Goal: Use online tool/utility: Use online tool/utility

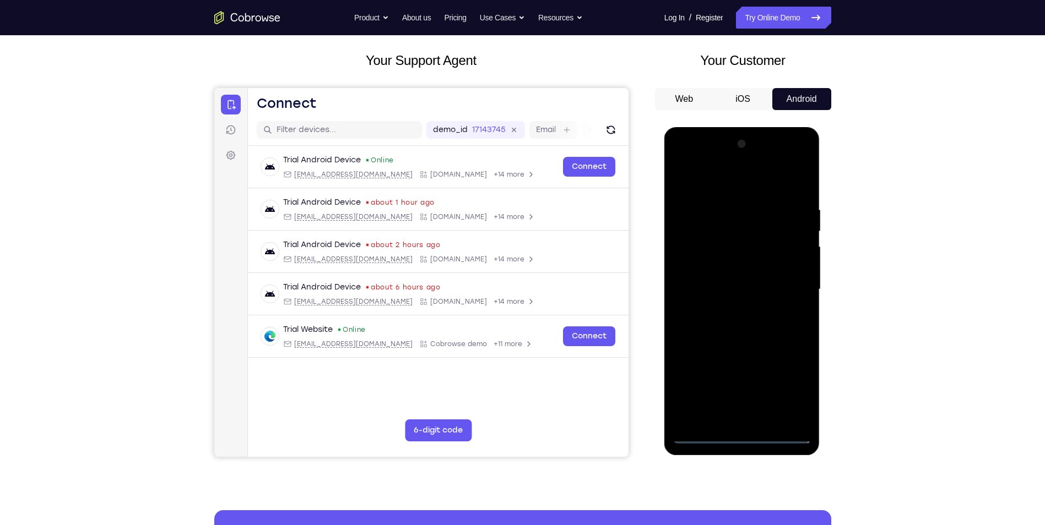
click at [739, 436] on div at bounding box center [742, 290] width 139 height 308
click at [788, 392] on div at bounding box center [742, 290] width 139 height 308
click at [722, 177] on div at bounding box center [742, 290] width 139 height 308
click at [782, 288] on div at bounding box center [742, 290] width 139 height 308
click at [731, 314] on div at bounding box center [742, 290] width 139 height 308
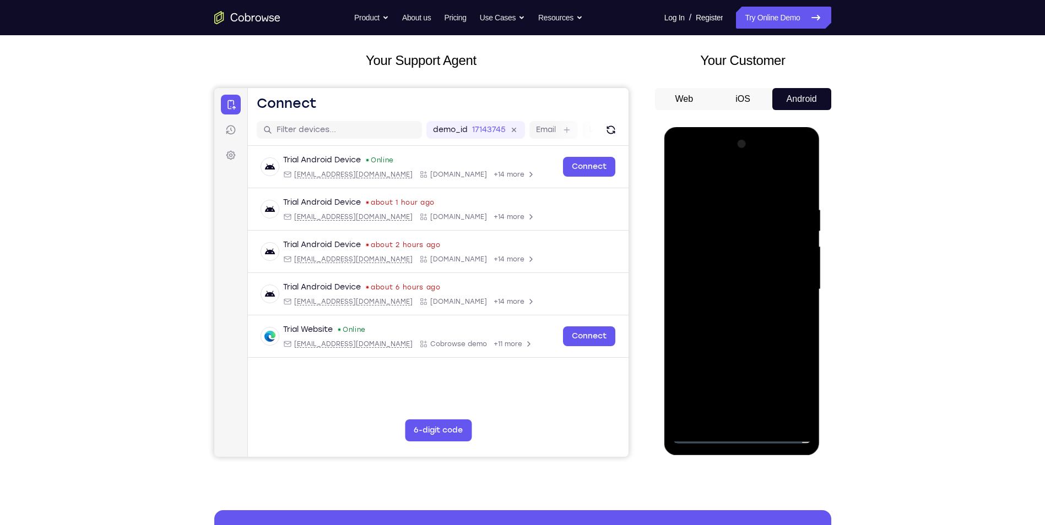
click at [729, 282] on div at bounding box center [742, 290] width 139 height 308
click at [734, 287] on div at bounding box center [742, 290] width 139 height 308
click at [704, 338] on div at bounding box center [742, 290] width 139 height 308
click at [790, 180] on div at bounding box center [742, 290] width 139 height 308
click at [790, 292] on div at bounding box center [742, 290] width 139 height 308
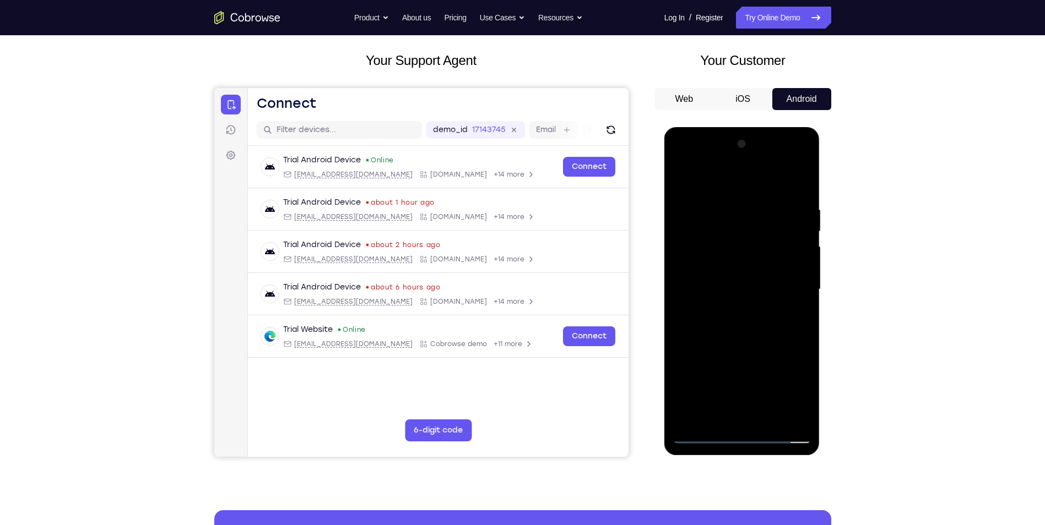
click at [790, 292] on div at bounding box center [742, 290] width 139 height 308
click at [769, 421] on div at bounding box center [742, 290] width 139 height 308
click at [761, 348] on div at bounding box center [742, 290] width 139 height 308
click at [768, 293] on div at bounding box center [742, 290] width 139 height 308
click at [785, 317] on div at bounding box center [742, 290] width 139 height 308
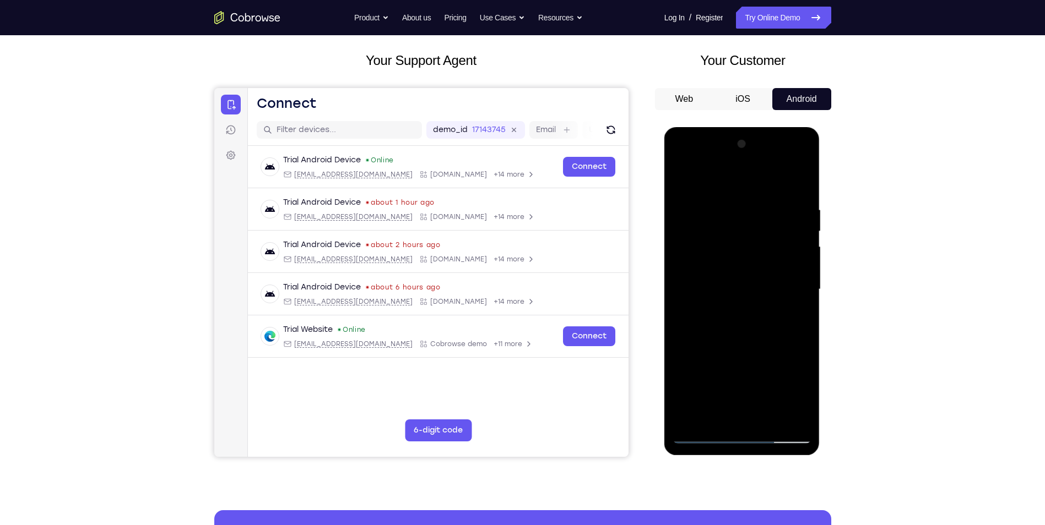
click at [794, 318] on div at bounding box center [742, 290] width 139 height 308
click at [796, 319] on div at bounding box center [742, 290] width 139 height 308
click at [678, 186] on div at bounding box center [742, 290] width 139 height 308
click at [731, 295] on div at bounding box center [742, 290] width 139 height 308
click at [686, 188] on div at bounding box center [742, 290] width 139 height 308
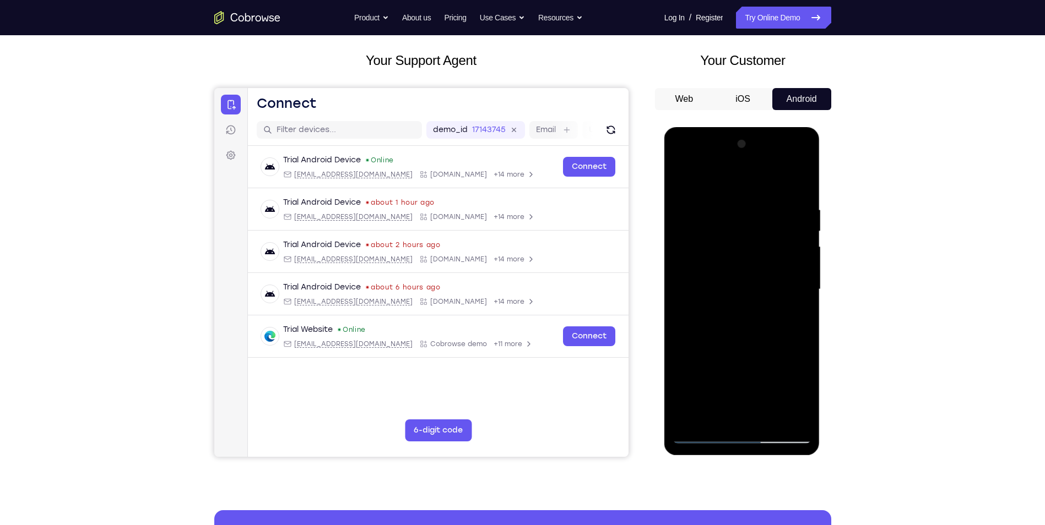
click at [680, 183] on div at bounding box center [742, 290] width 139 height 308
click at [713, 313] on div at bounding box center [742, 290] width 139 height 308
click at [689, 185] on div at bounding box center [742, 290] width 139 height 308
click at [683, 183] on div at bounding box center [742, 290] width 139 height 308
click at [801, 181] on div at bounding box center [742, 290] width 139 height 308
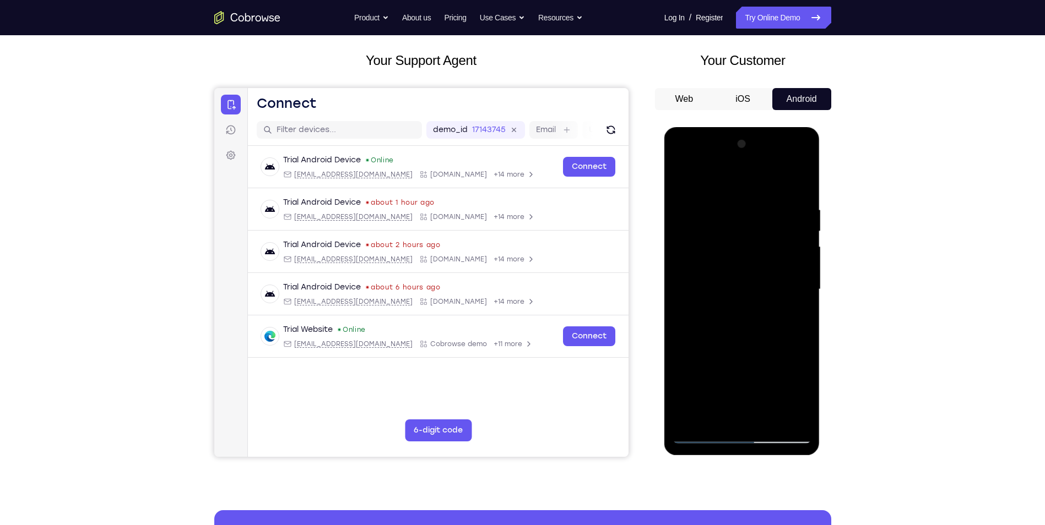
click at [794, 197] on div at bounding box center [742, 290] width 139 height 308
click at [681, 179] on div at bounding box center [742, 290] width 139 height 308
click at [681, 238] on div at bounding box center [742, 290] width 139 height 308
click at [695, 260] on div at bounding box center [742, 290] width 139 height 308
click at [722, 279] on div at bounding box center [742, 290] width 139 height 308
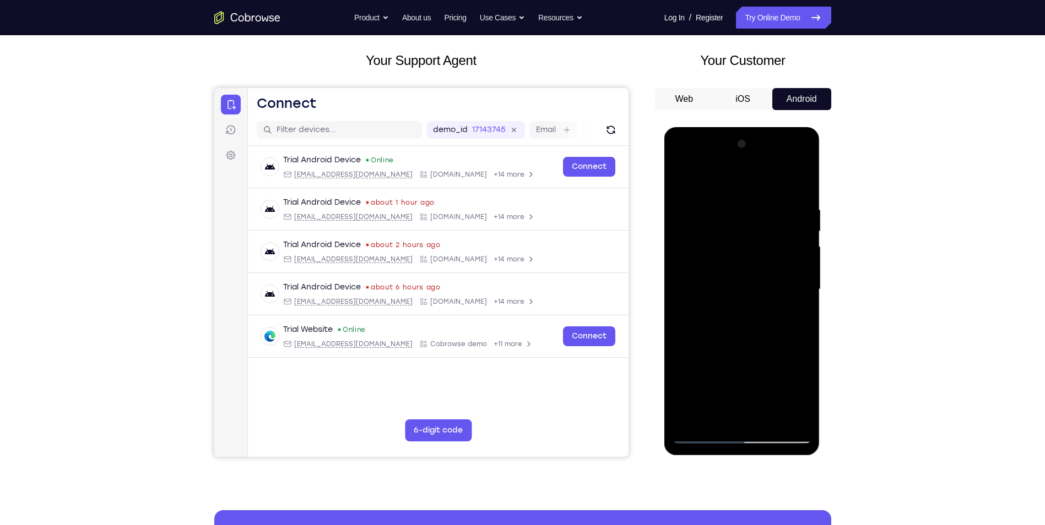
click at [690, 198] on div at bounding box center [742, 290] width 139 height 308
click at [691, 274] on div at bounding box center [742, 290] width 139 height 308
click at [681, 181] on div at bounding box center [742, 290] width 139 height 308
click at [691, 264] on div at bounding box center [742, 290] width 139 height 308
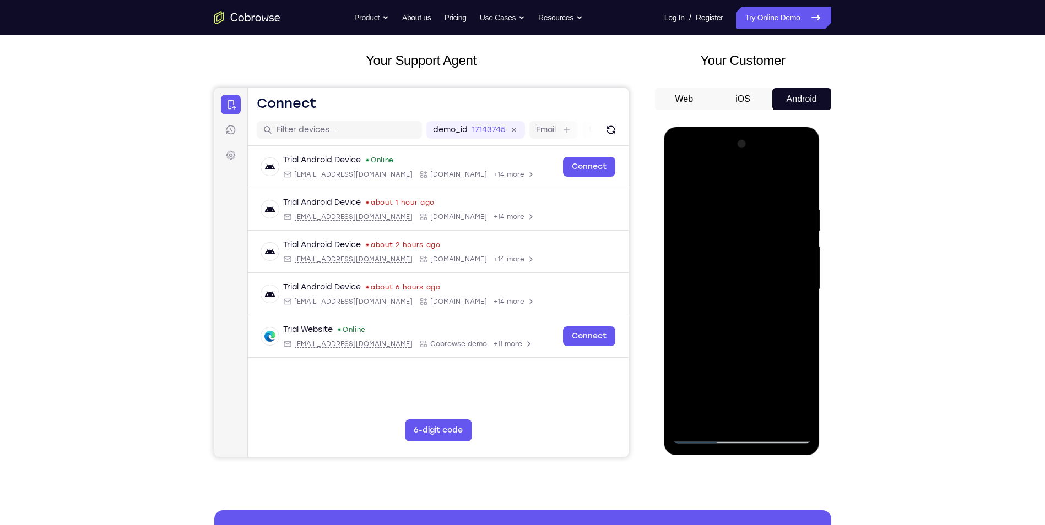
click at [765, 220] on div at bounding box center [742, 290] width 139 height 308
click at [754, 333] on div at bounding box center [742, 290] width 139 height 308
click at [681, 179] on div at bounding box center [742, 290] width 139 height 308
click at [693, 421] on div at bounding box center [742, 290] width 139 height 308
drag, startPoint x: 730, startPoint y: 353, endPoint x: 727, endPoint y: 330, distance: 22.8
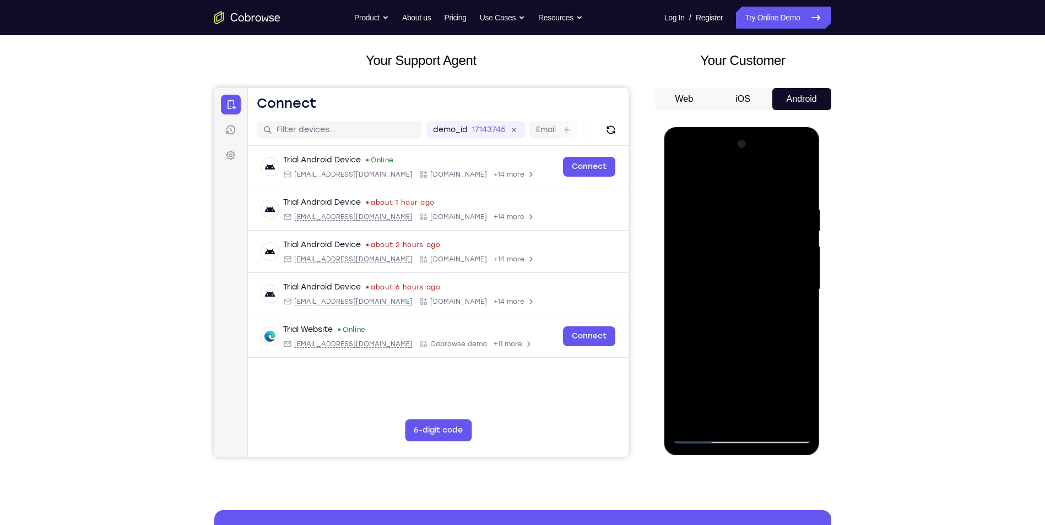
click at [727, 336] on div at bounding box center [742, 290] width 139 height 308
click at [714, 196] on div at bounding box center [742, 290] width 139 height 308
click at [690, 186] on div at bounding box center [742, 290] width 139 height 308
drag, startPoint x: 763, startPoint y: 353, endPoint x: 758, endPoint y: 254, distance: 98.2
click at [758, 256] on div at bounding box center [742, 290] width 139 height 308
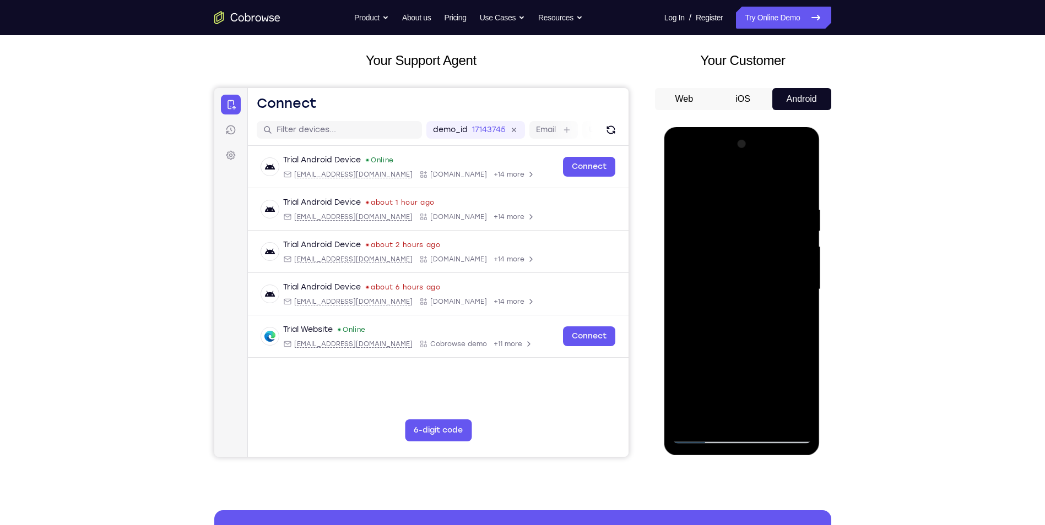
drag, startPoint x: 763, startPoint y: 313, endPoint x: 757, endPoint y: 438, distance: 124.7
click at [757, 438] on div at bounding box center [742, 290] width 139 height 308
click at [694, 212] on div at bounding box center [742, 290] width 139 height 308
click at [749, 418] on div at bounding box center [742, 290] width 139 height 308
click at [796, 304] on div at bounding box center [742, 290] width 139 height 308
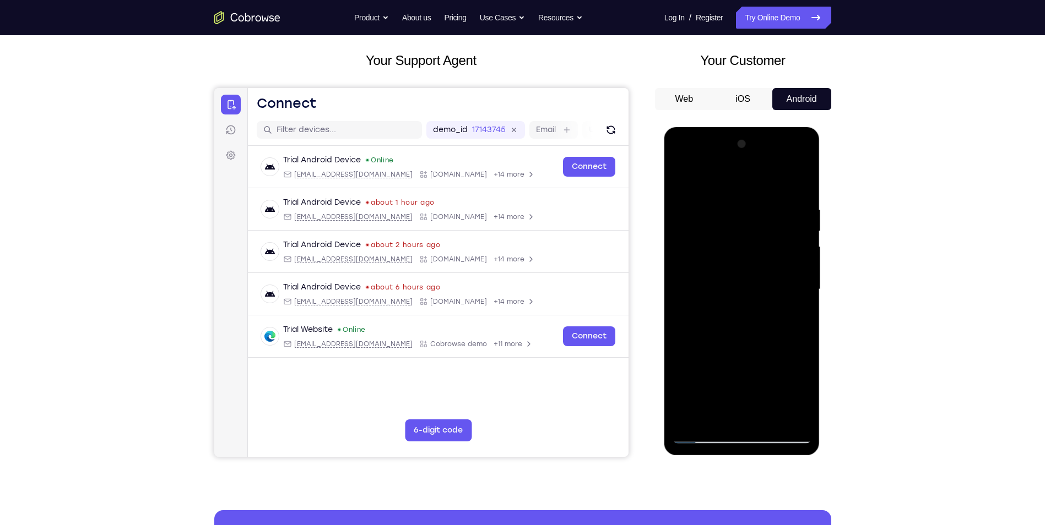
click at [763, 416] on div at bounding box center [742, 290] width 139 height 308
click at [794, 415] on div at bounding box center [742, 290] width 139 height 308
click at [690, 418] on div at bounding box center [742, 290] width 139 height 308
click at [798, 193] on div at bounding box center [742, 290] width 139 height 308
click at [795, 218] on div at bounding box center [742, 290] width 139 height 308
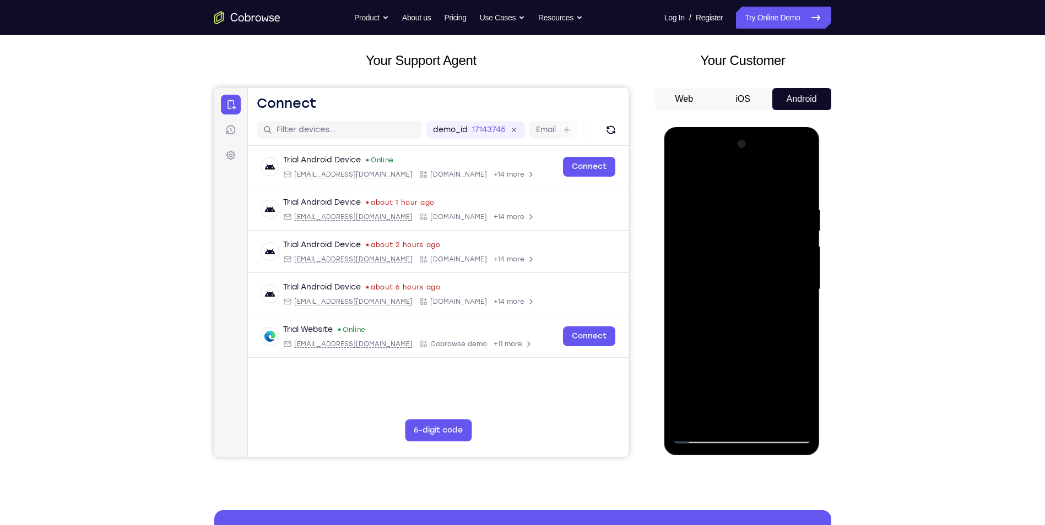
click at [794, 188] on div at bounding box center [742, 290] width 139 height 308
drag, startPoint x: 729, startPoint y: 306, endPoint x: 734, endPoint y: 237, distance: 69.0
click at [734, 237] on div at bounding box center [742, 290] width 139 height 308
drag, startPoint x: 795, startPoint y: 227, endPoint x: 719, endPoint y: 235, distance: 76.4
click at [720, 235] on div at bounding box center [742, 290] width 139 height 308
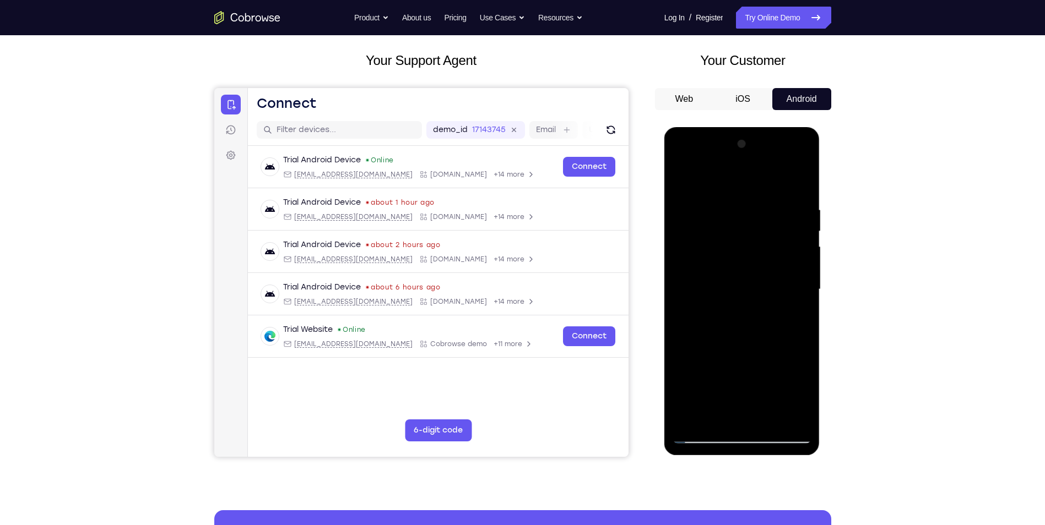
drag, startPoint x: 725, startPoint y: 350, endPoint x: 729, endPoint y: 166, distance: 183.5
click at [729, 166] on div at bounding box center [742, 290] width 139 height 308
